Goal: Task Accomplishment & Management: Use online tool/utility

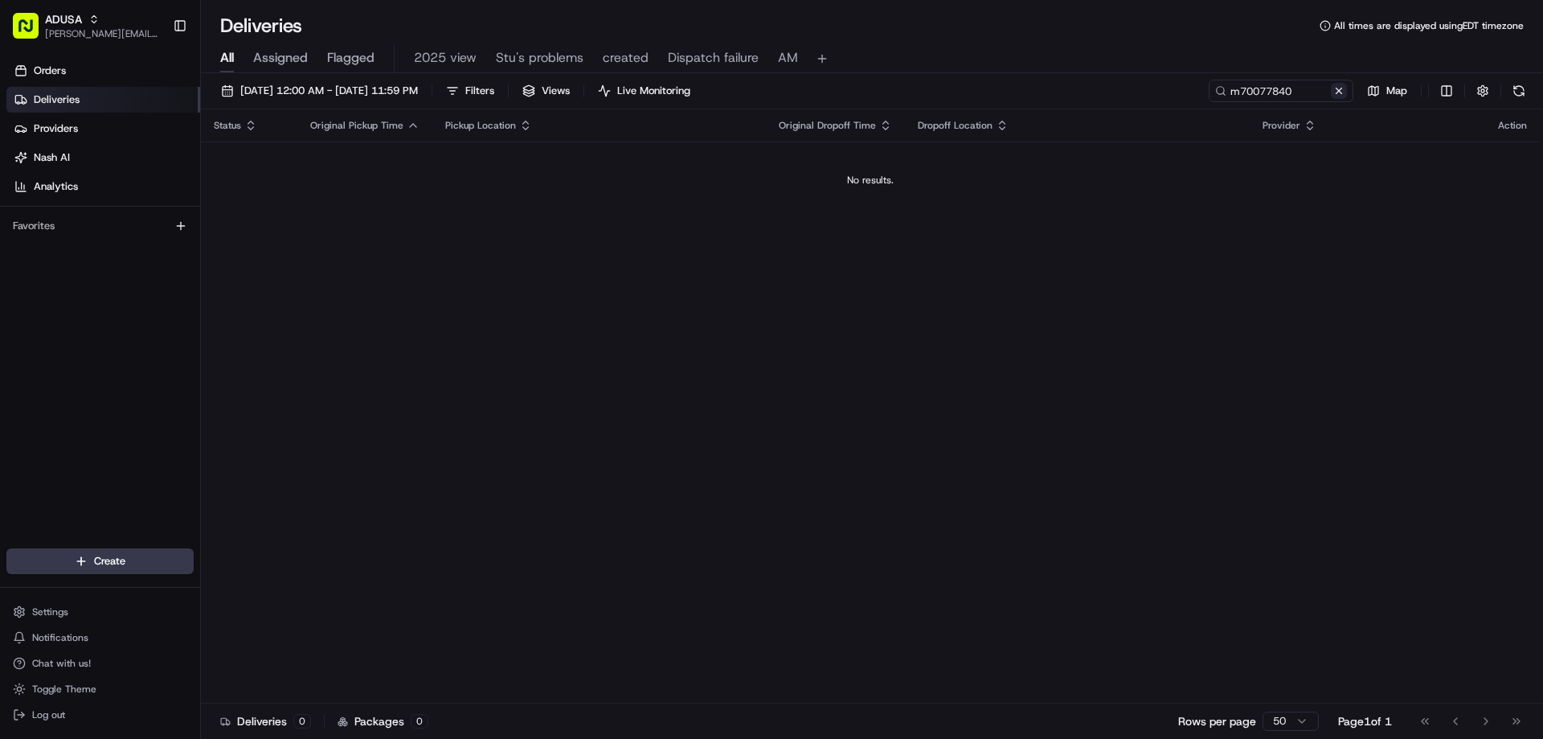
click at [1331, 91] on button at bounding box center [1339, 91] width 16 height 16
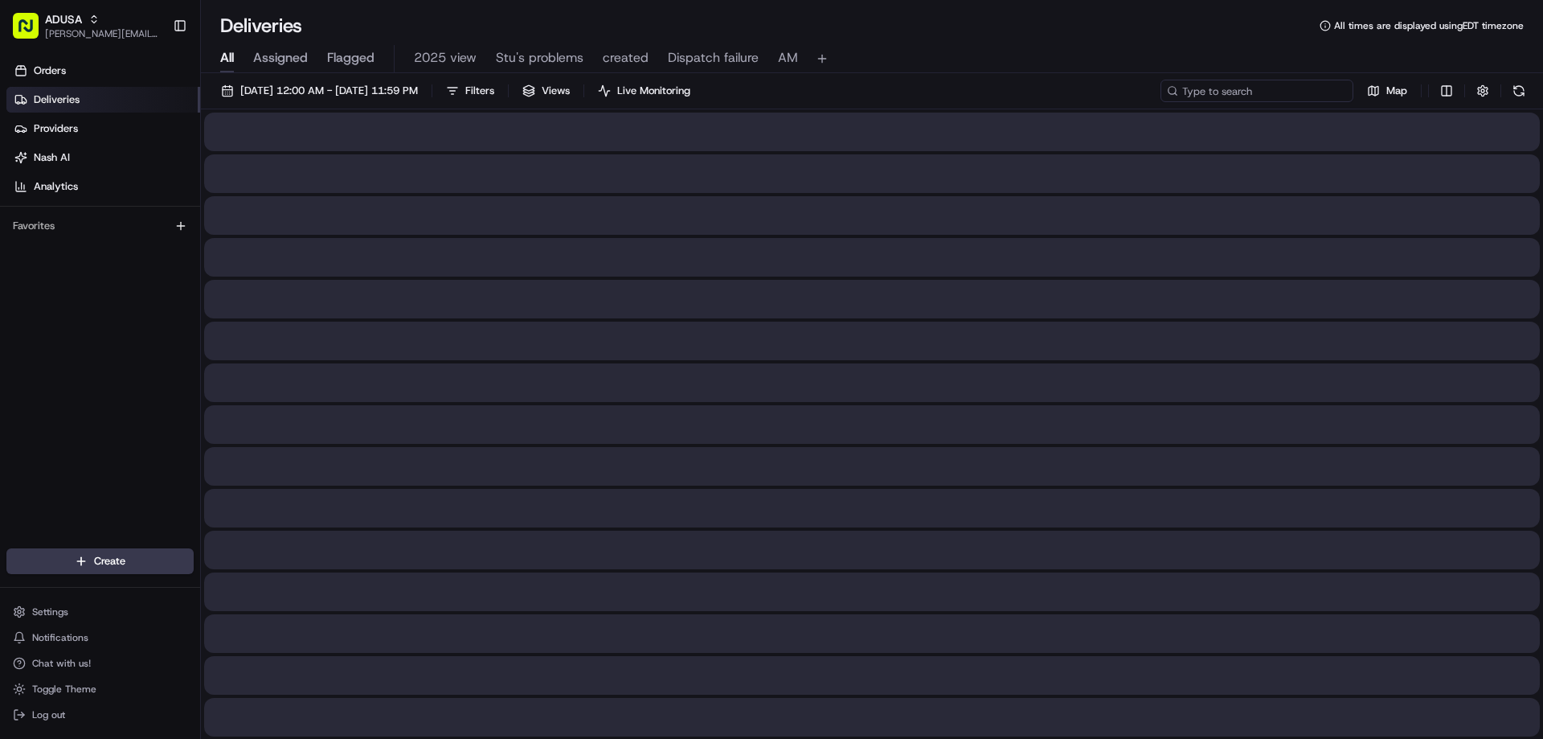
paste input "m704580696"
type input "m704580696"
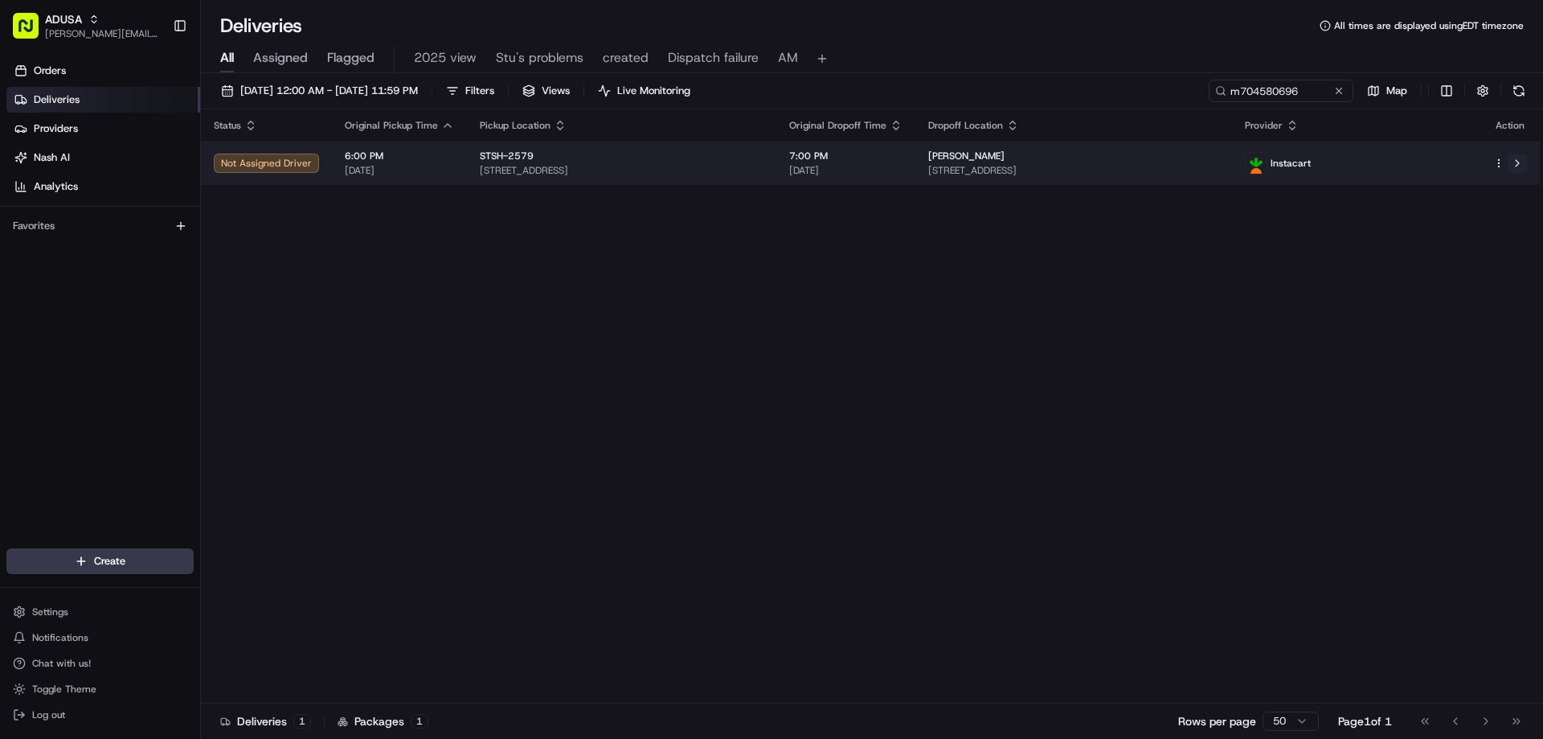
click at [1518, 164] on button at bounding box center [1517, 162] width 19 height 19
click at [1521, 168] on button at bounding box center [1517, 162] width 19 height 19
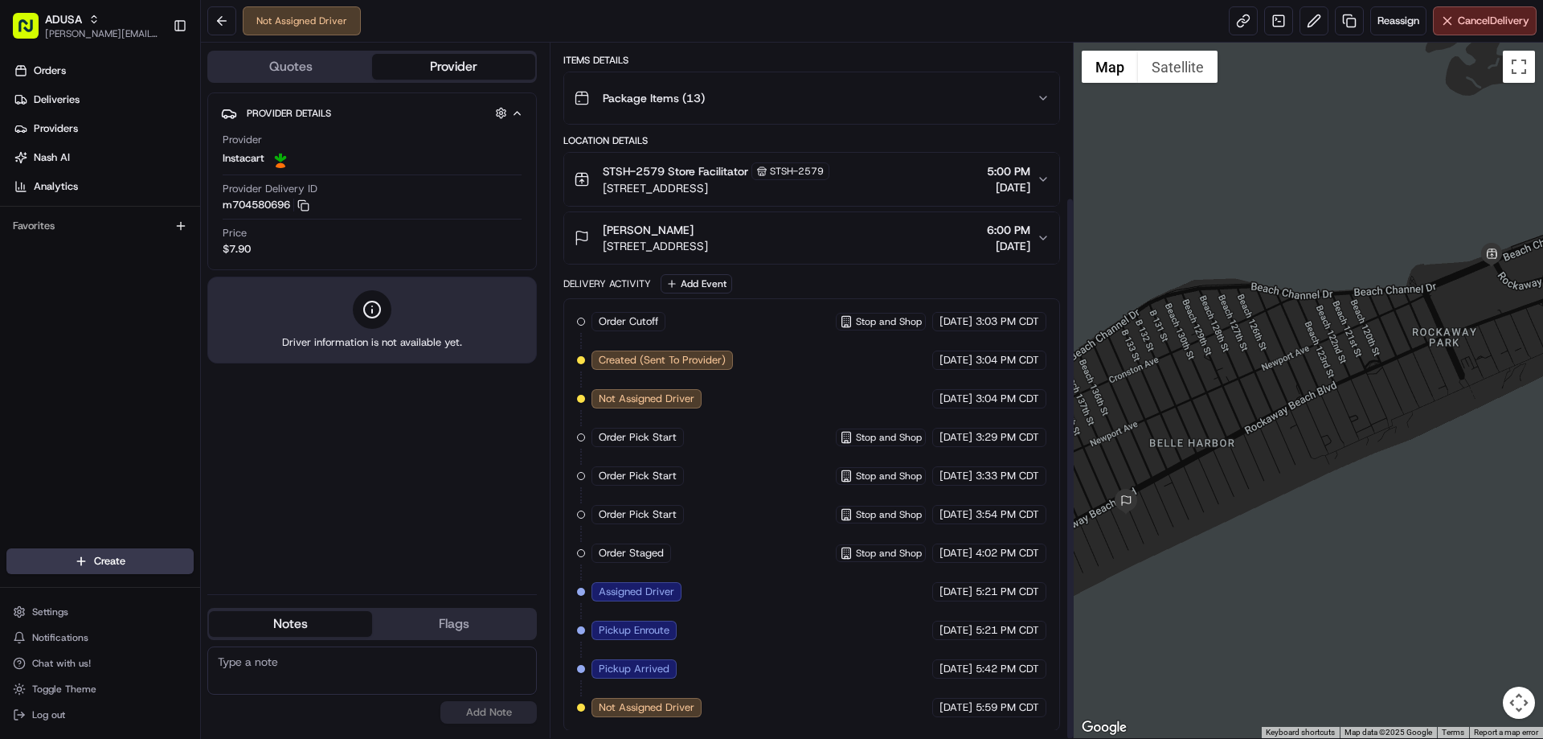
scroll to position [197, 0]
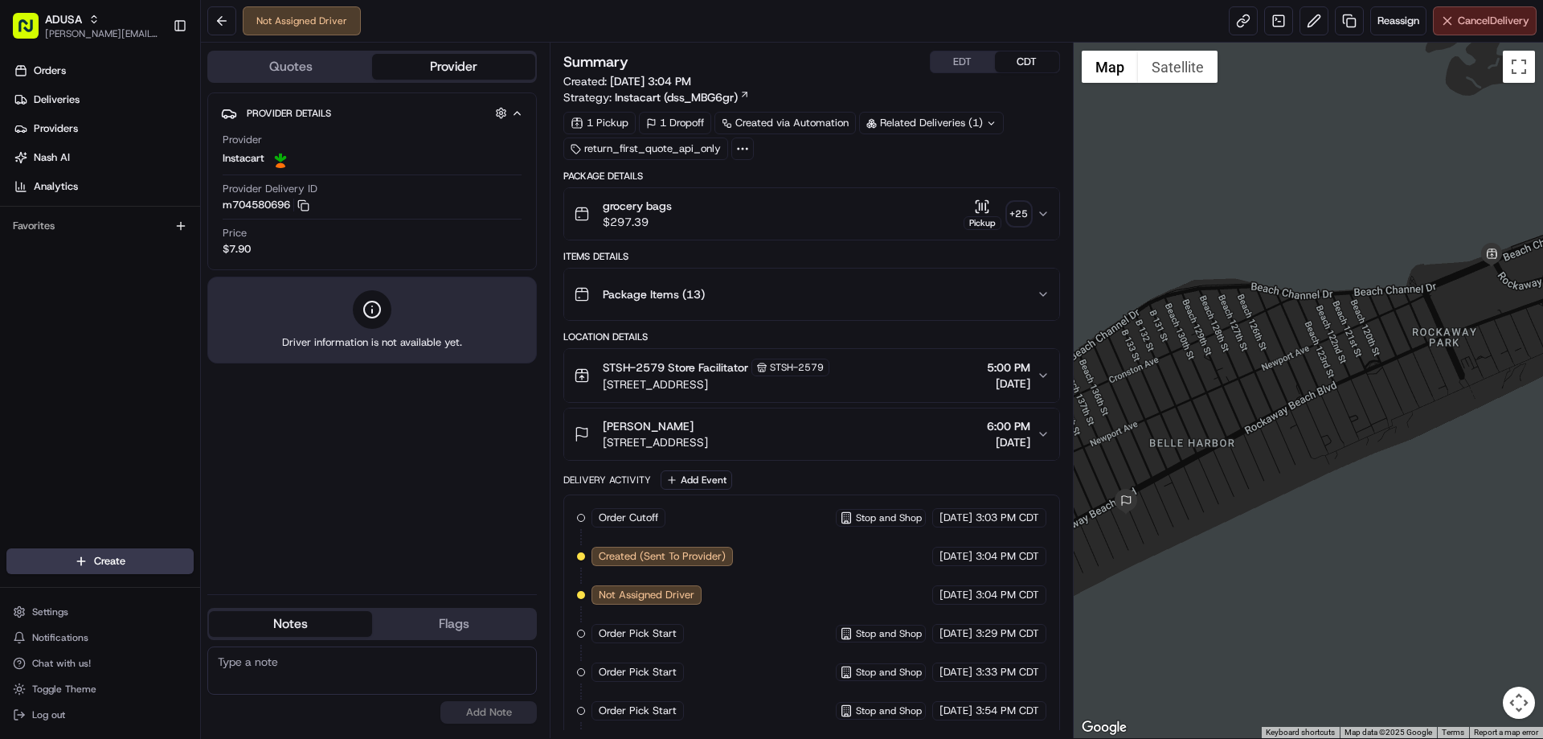
click at [1485, 31] on button "Cancel Delivery" at bounding box center [1485, 20] width 104 height 29
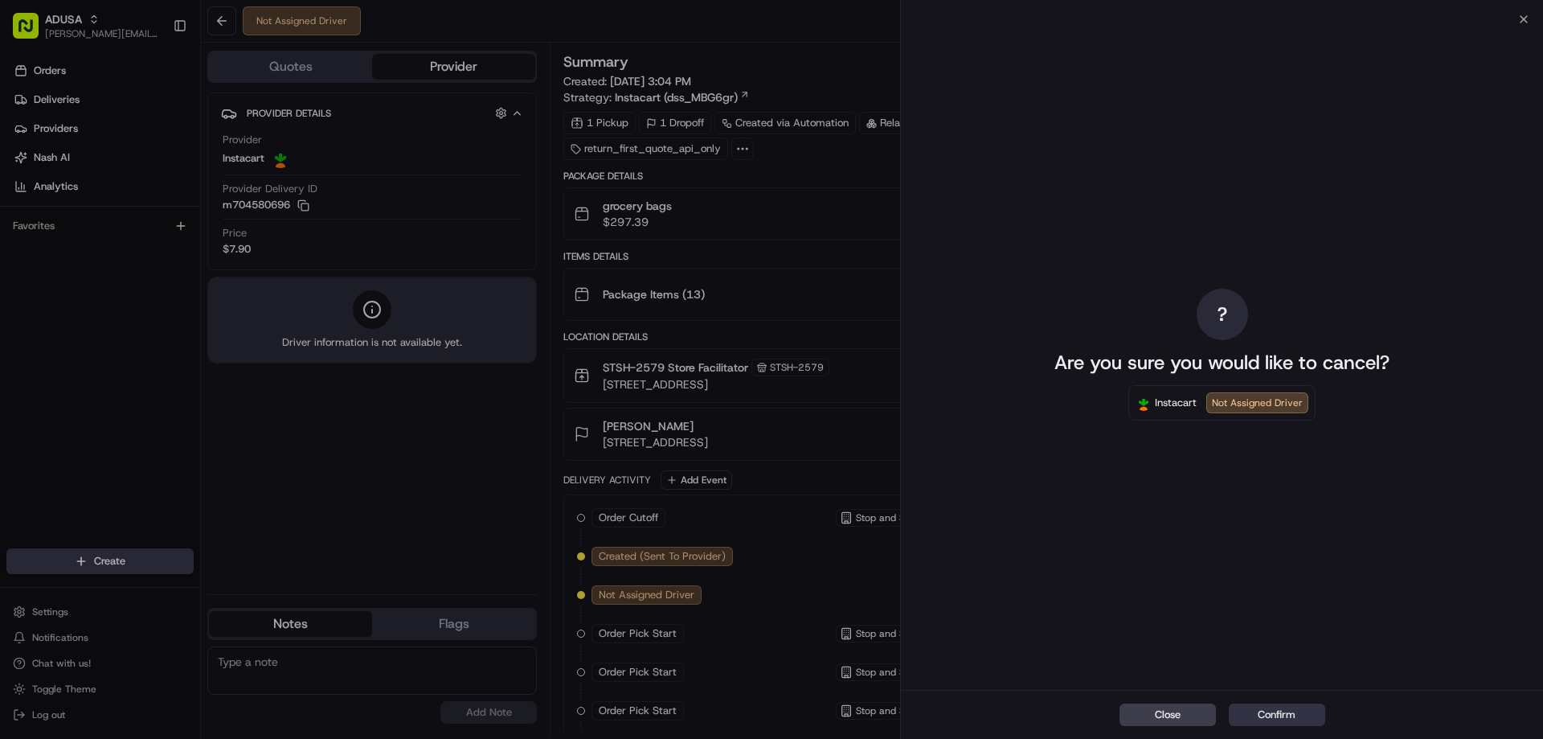
click at [1260, 714] on button "Confirm" at bounding box center [1277, 714] width 96 height 23
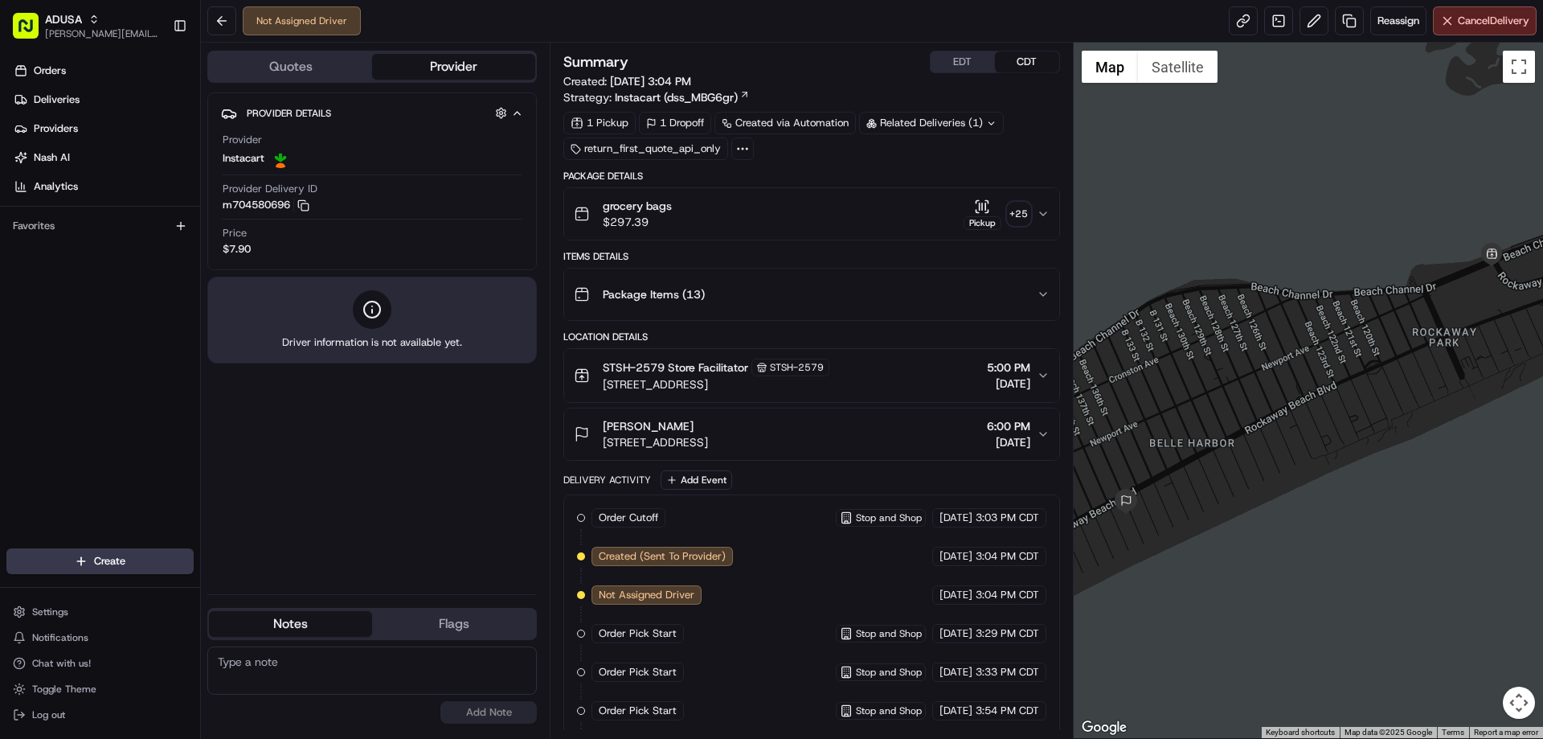
click at [268, 666] on textarea at bounding box center [371, 670] width 329 height 48
type textarea "It was not staged on IC side."
click at [485, 702] on button "Add Note" at bounding box center [488, 712] width 96 height 23
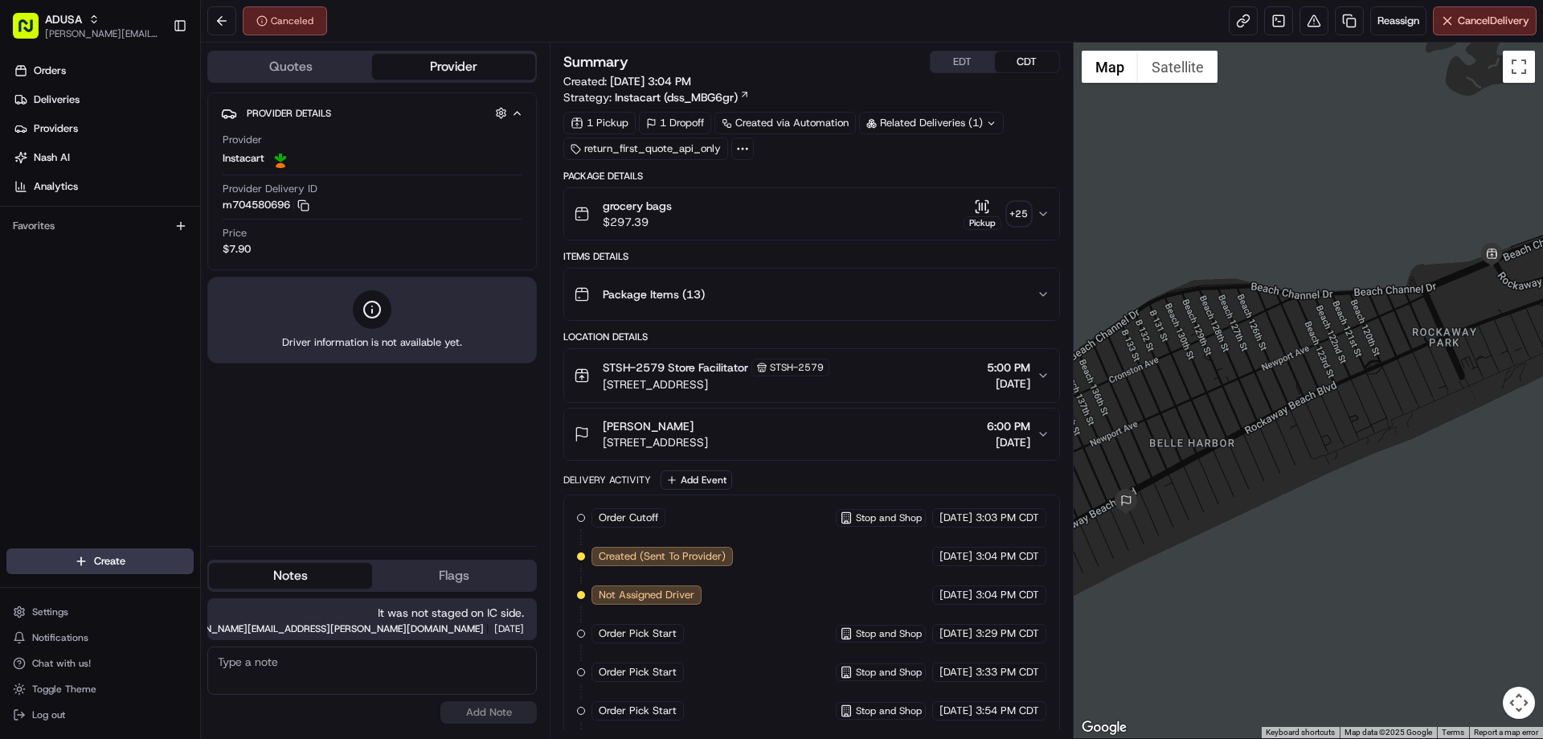
click at [486, 715] on div "No results found Add Note" at bounding box center [371, 684] width 329 height 77
